Goal: Navigation & Orientation: Find specific page/section

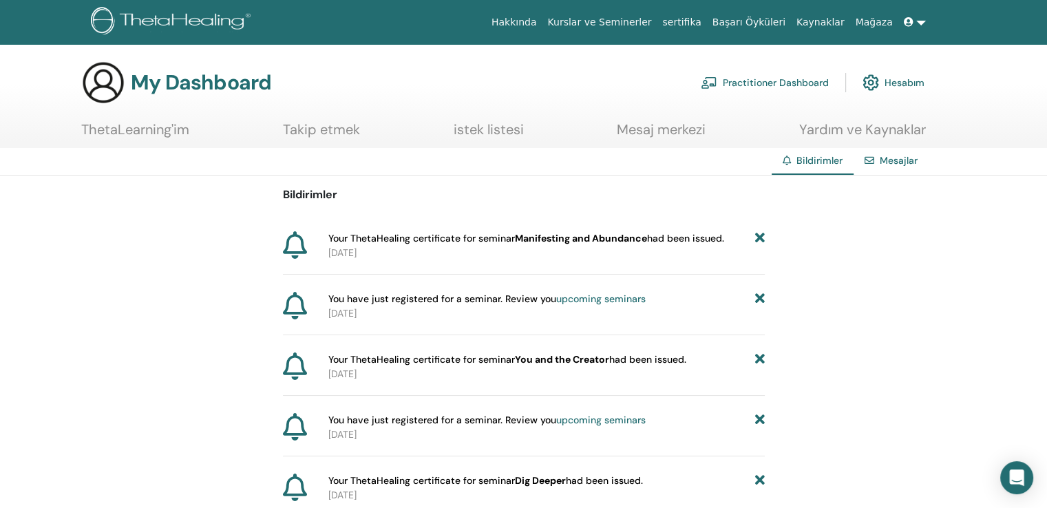
click at [888, 83] on link "Hesabım" at bounding box center [894, 82] width 62 height 30
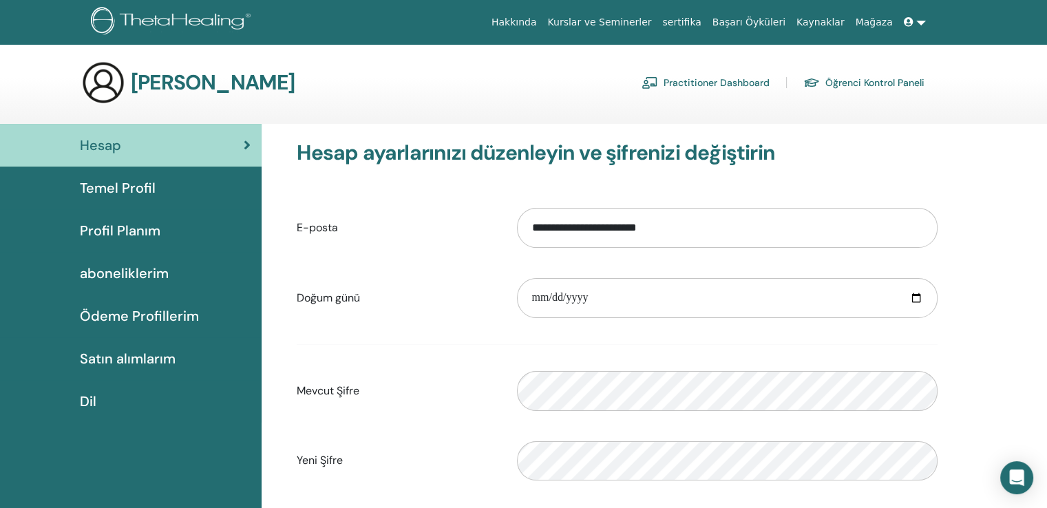
click at [128, 184] on span "Temel Profil" at bounding box center [118, 188] width 76 height 21
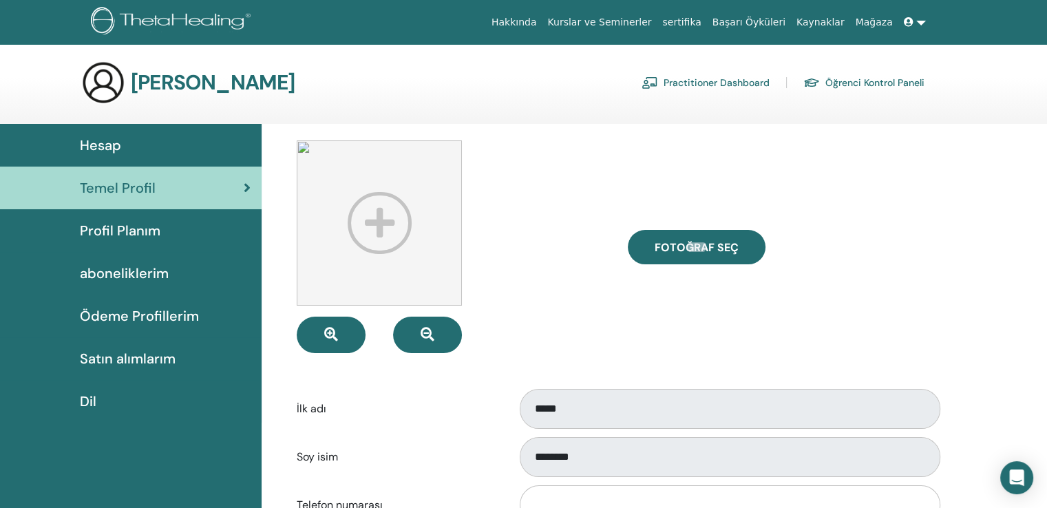
click at [146, 317] on span "Ödeme Profillerim" at bounding box center [139, 316] width 119 height 21
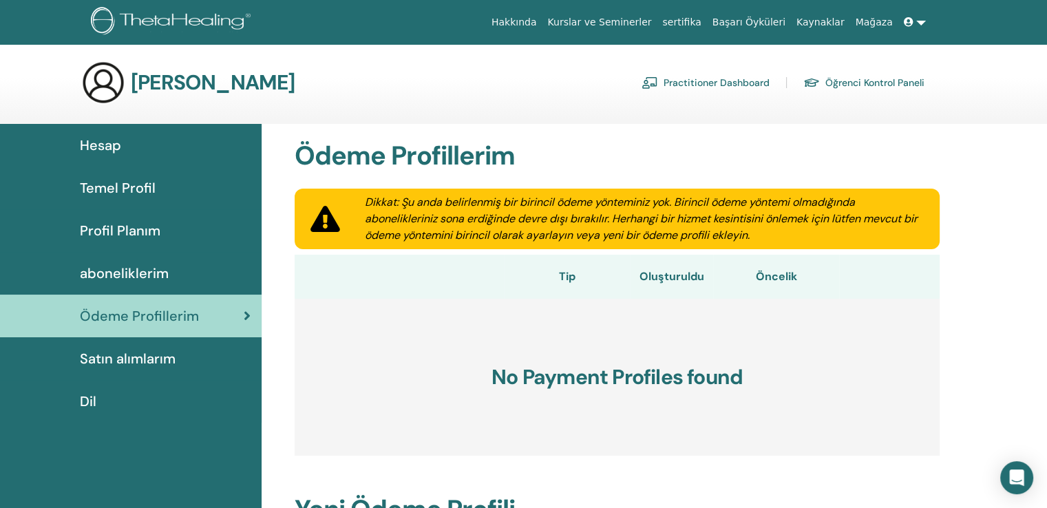
click at [633, 20] on link "Kurslar ve Seminerler" at bounding box center [599, 22] width 115 height 25
click at [706, 25] on link "sertifika" at bounding box center [682, 22] width 50 height 25
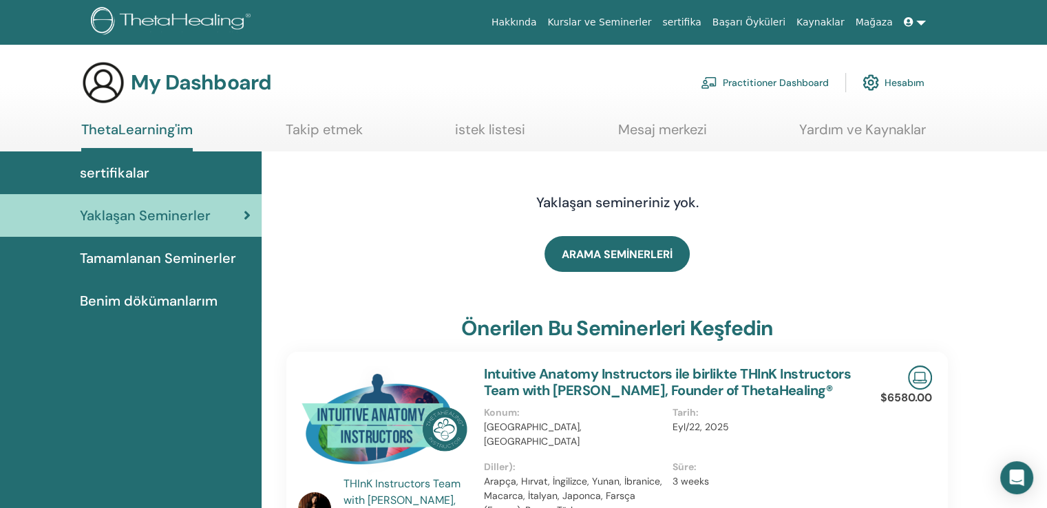
click at [208, 257] on span "Tamamlanan Seminerler" at bounding box center [158, 258] width 156 height 21
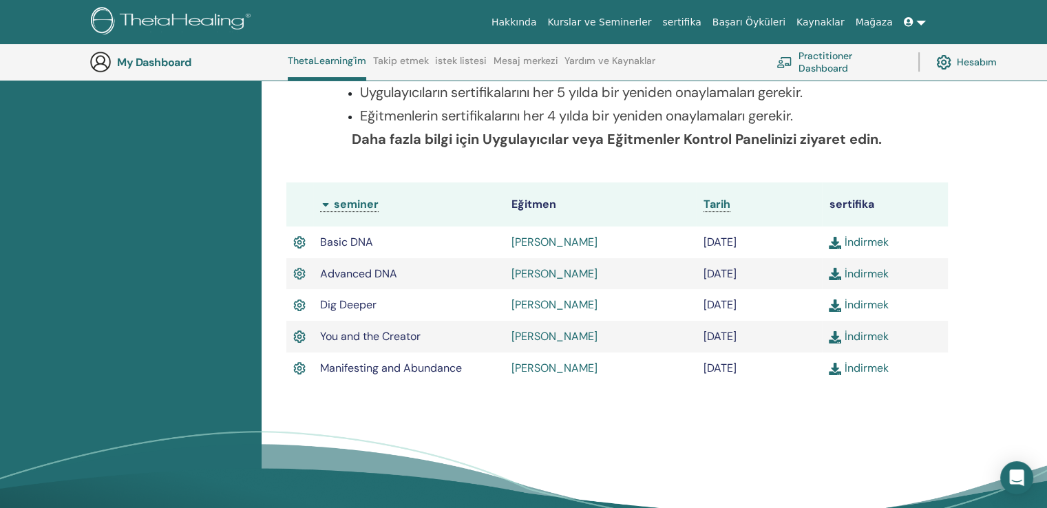
scroll to position [311, 0]
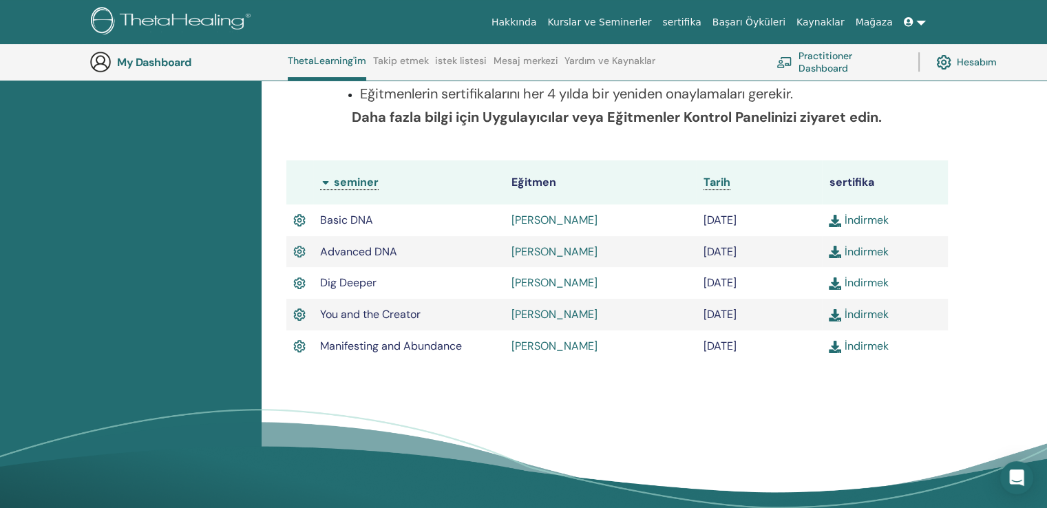
click at [836, 350] on img at bounding box center [835, 347] width 12 height 12
